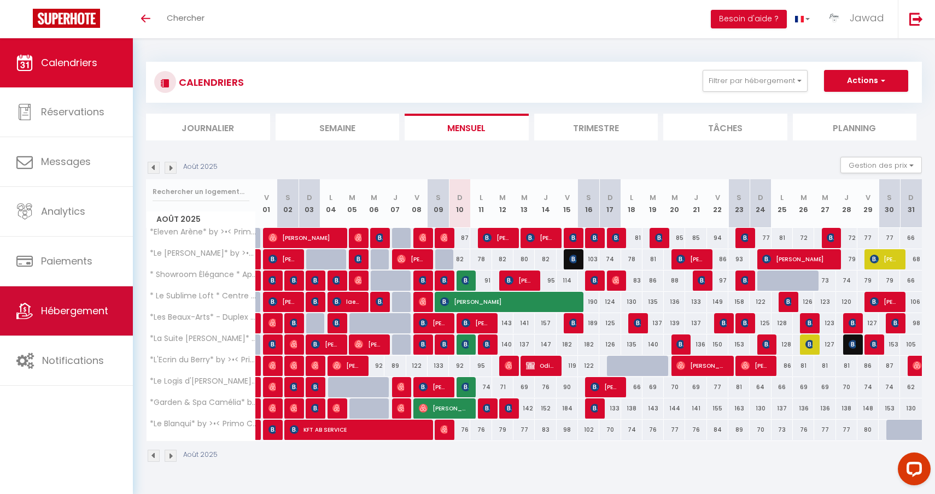
click at [75, 303] on link "Hébergement" at bounding box center [66, 310] width 133 height 49
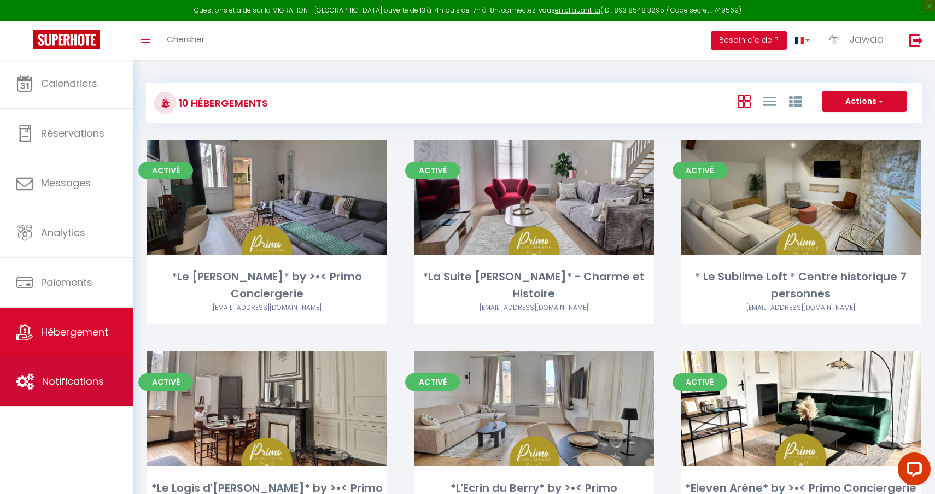
click at [97, 363] on link "Notifications" at bounding box center [66, 381] width 133 height 49
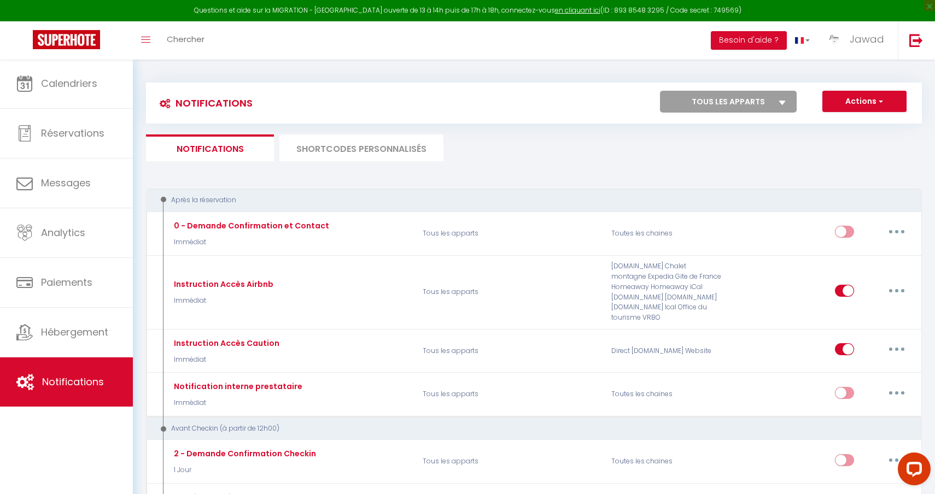
click at [317, 138] on li "SHORTCODES PERSONNALISÉS" at bounding box center [361, 147] width 164 height 27
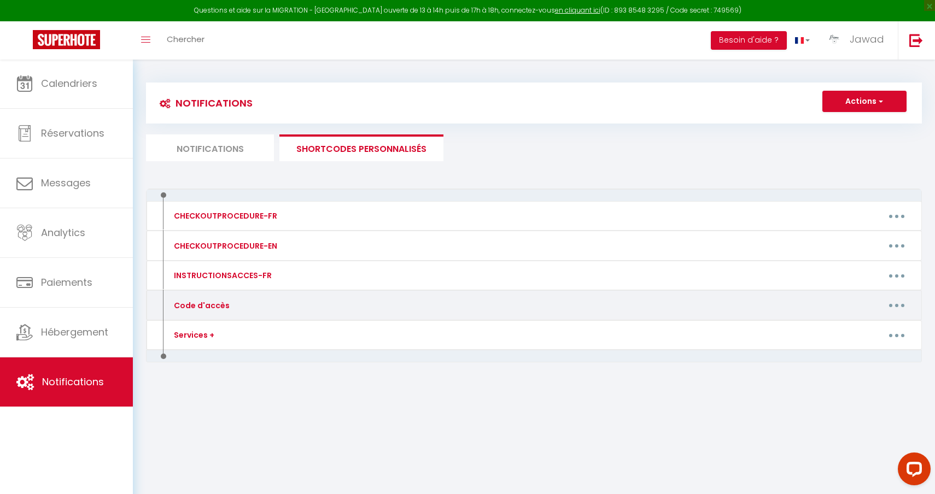
click at [902, 306] on button "button" at bounding box center [896, 305] width 31 height 17
click at [848, 330] on link "Editer" at bounding box center [868, 330] width 81 height 19
type input "Code d'accès"
type textarea "Message avec Code d'accès."
type textarea "Voici les codes d'accès pour le logement [RENTAL:NAME] à [RENTAL:CITY]. CODE BO…"
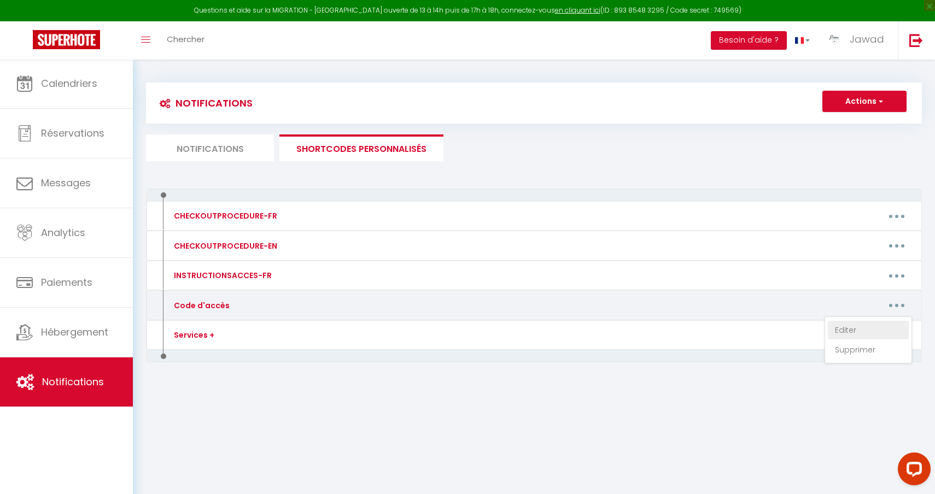
type textarea "Voici les codes d'accès pour le logement [RENTAL:NAME] à [RENTAL:CITY]. CODE BO…"
type textarea "Voici les codes d'accès pour le logement [RENTAL:NAME] à [RENTAL:CITY]. CODE IM…"
type textarea "Voici les codes d'accès pour le logement [RENTAL:NAME] à [RENTAL:CITY]. CODE BO…"
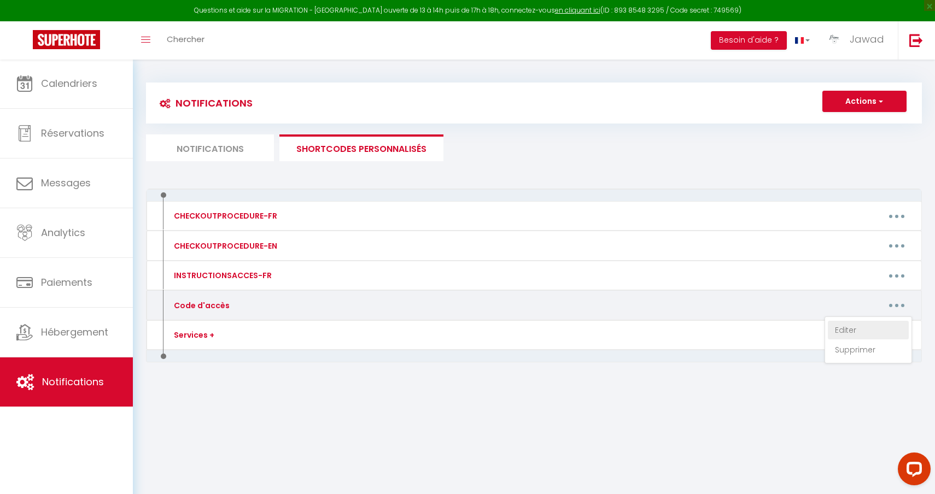
type textarea "Voici les codes d'accès pour le logement [RENTAL:NAME] à [RENTAL:CITY]. CODE BO…"
type textarea "Voici les codes d'accès pour le logement [RENTAL:NAME] à [RENTAL:CITY]. CODE IM…"
type textarea "Voici les codes d'accès pour le logement [RENTAL:NAME] à [RENTAL:CITY]. CODE PO…"
type textarea "Voici les codes d'accès pour le logement [RENTAL:NAME] à [RENTAL:CITY]. CODE BO…"
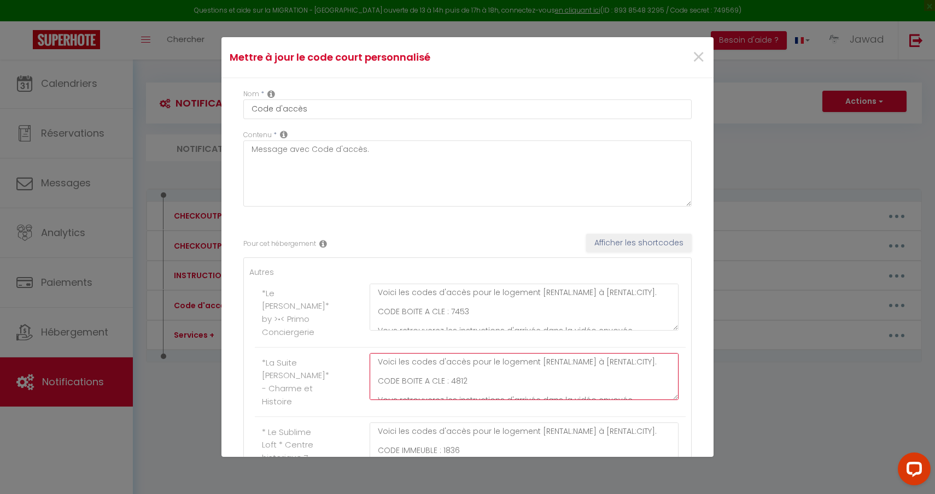
click at [458, 382] on textarea "Voici les codes d'accès pour le logement [RENTAL:NAME] à [RENTAL:CITY]. CODE BO…" at bounding box center [524, 376] width 309 height 47
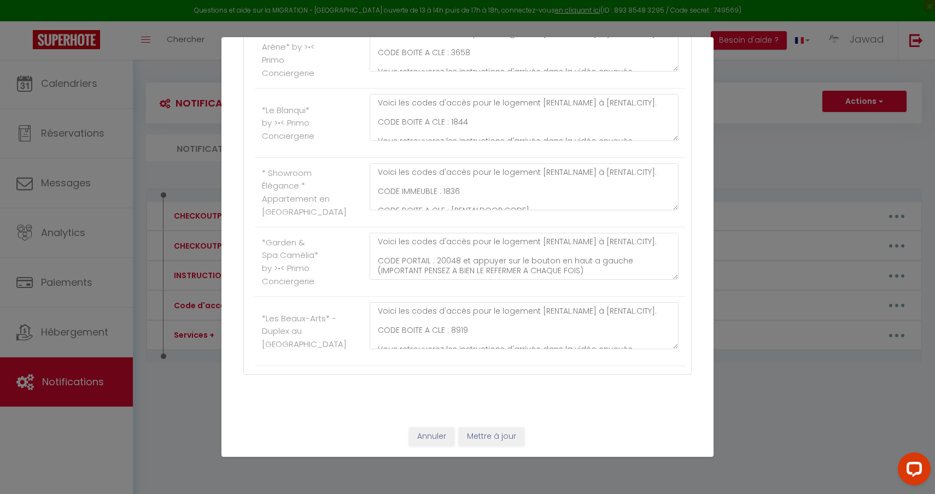
scroll to position [616, 0]
type textarea "Voici les codes d'accès pour le logement [RENTAL:NAME] à [RENTAL:CITY]. CODE BO…"
click at [490, 444] on button "Mettre à jour" at bounding box center [492, 436] width 66 height 19
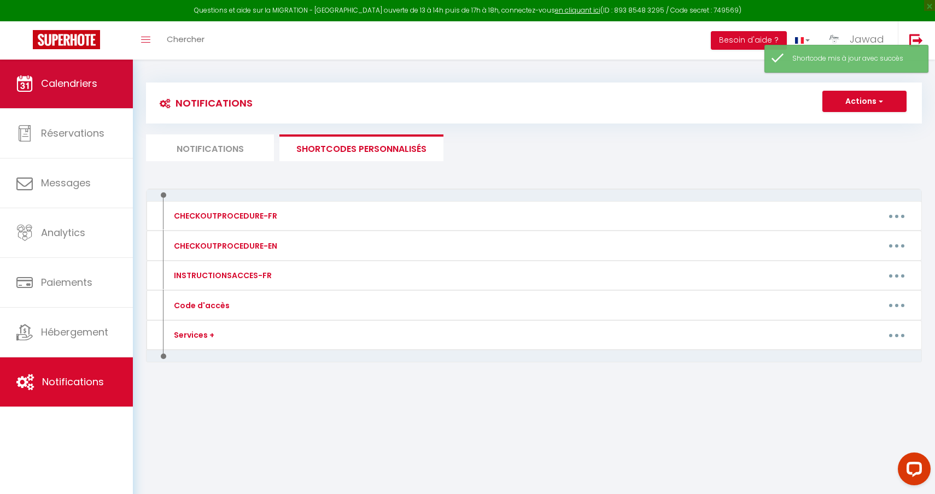
click at [86, 99] on link "Calendriers" at bounding box center [66, 83] width 133 height 49
